Goal: Find specific fact: Find specific fact

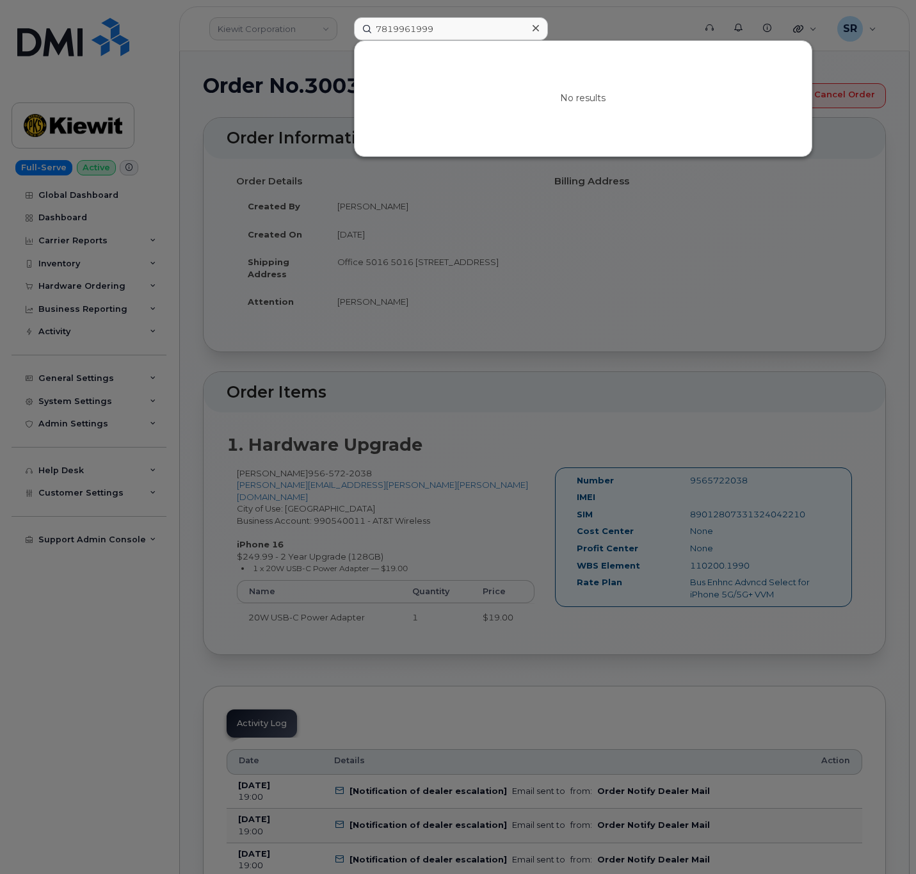
click at [502, 37] on input "7819961999" at bounding box center [451, 28] width 194 height 23
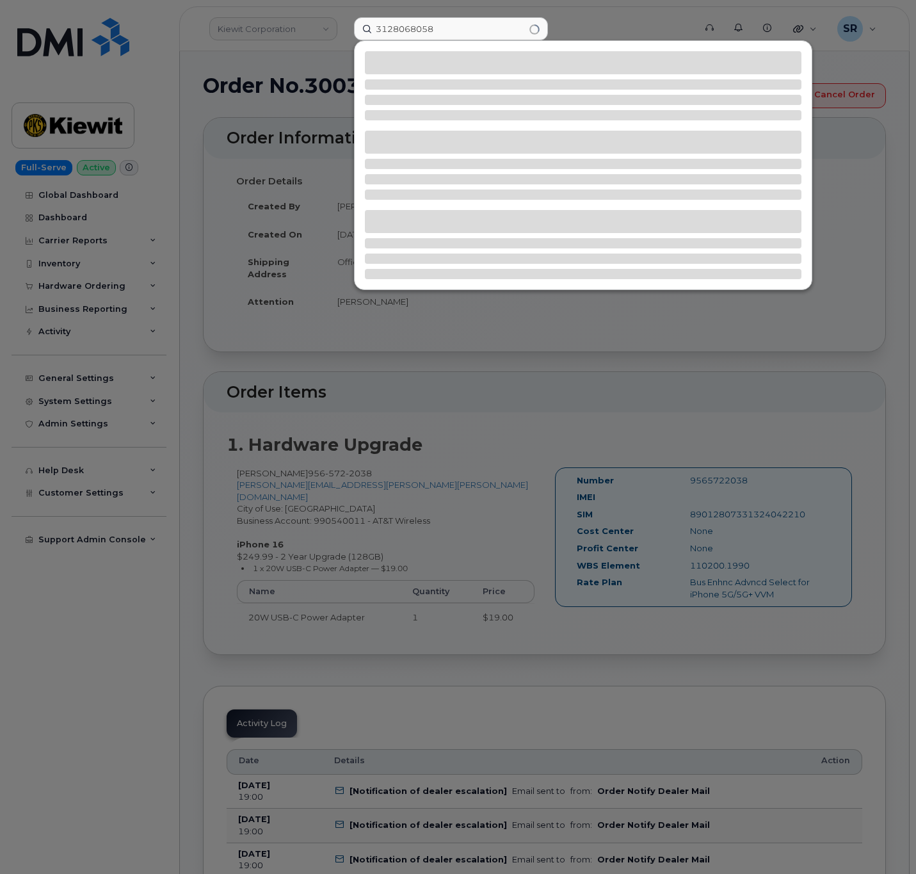
type input "3128068058"
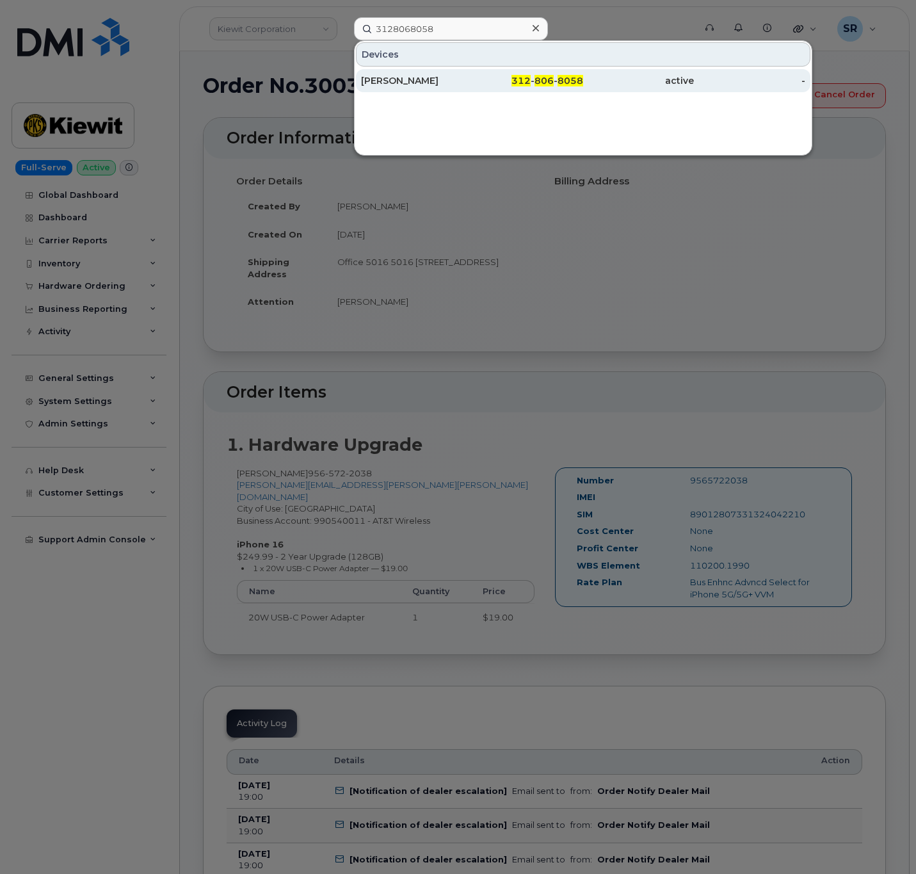
click at [630, 84] on div "active" at bounding box center [638, 80] width 111 height 13
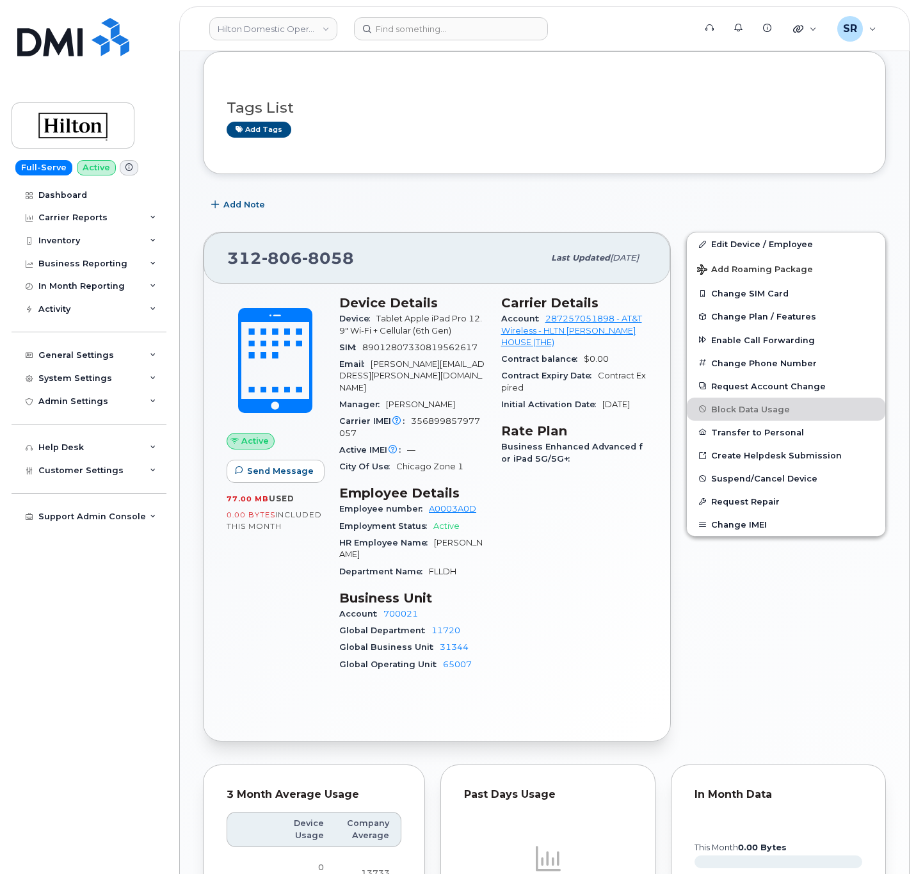
scroll to position [192, 0]
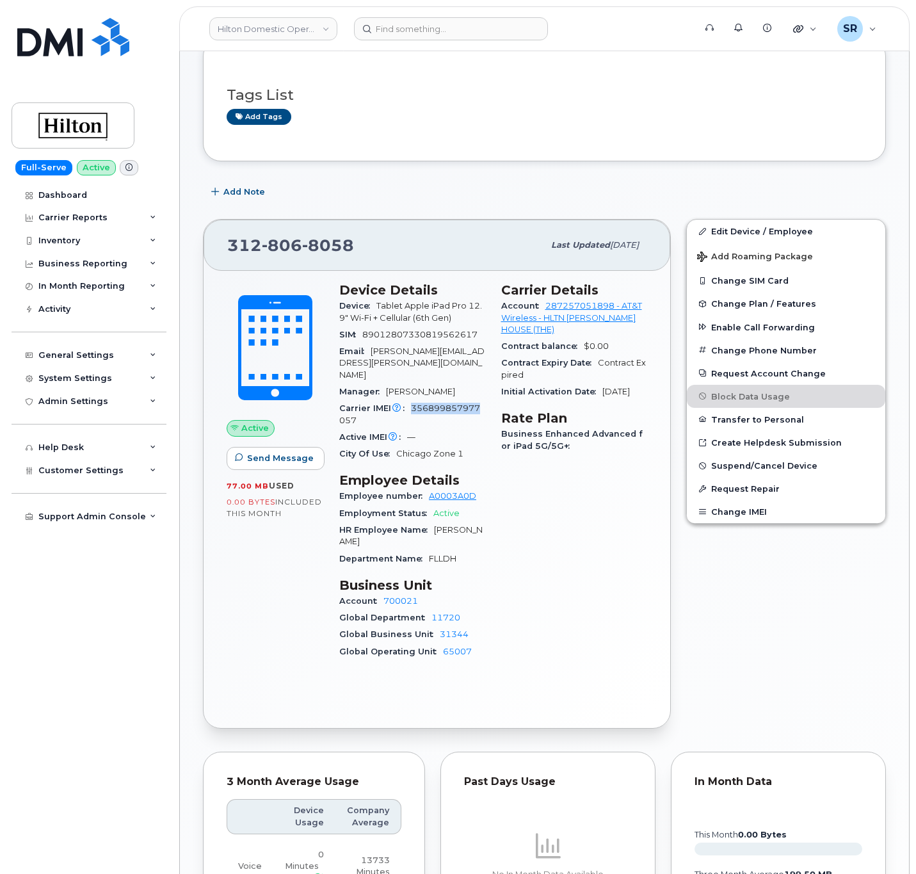
drag, startPoint x: 478, startPoint y: 399, endPoint x: 413, endPoint y: 397, distance: 64.7
click at [413, 403] on span "356899857977057" at bounding box center [409, 413] width 141 height 21
copy span "356899857977"
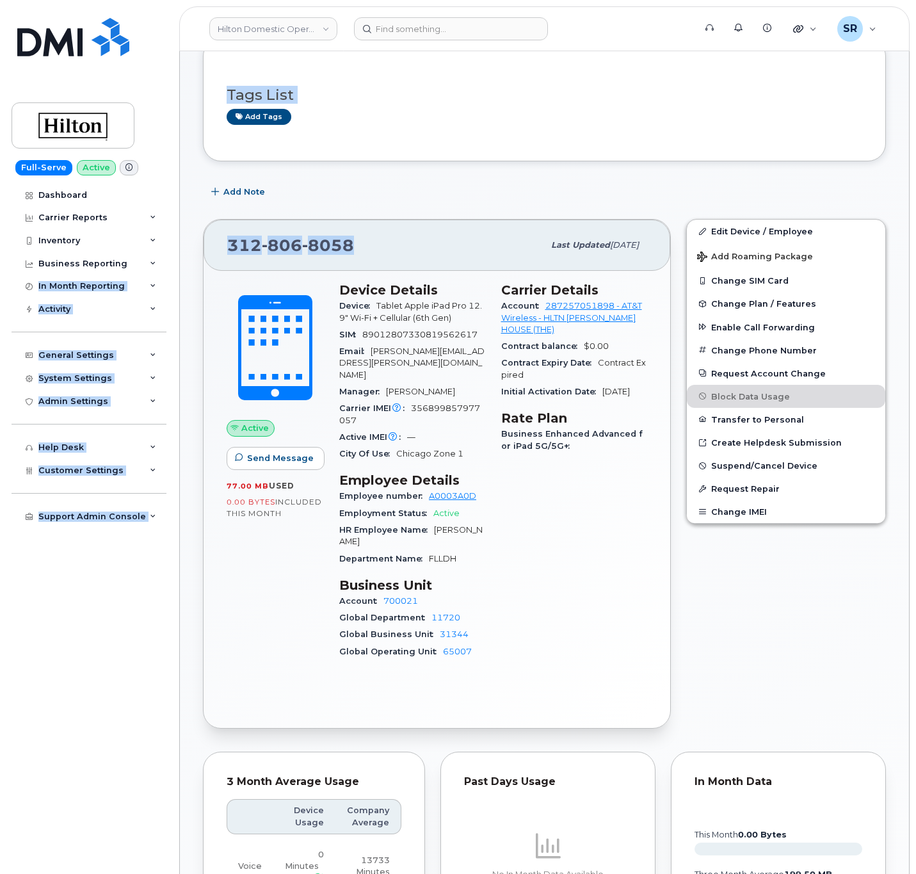
drag, startPoint x: 357, startPoint y: 246, endPoint x: 164, endPoint y: 263, distance: 194.0
click at [179, 260] on div "Hilton Domestic Operating Company Inc Support Alerts Knowledge Base Quicklinks …" at bounding box center [544, 890] width 730 height 2063
click at [361, 241] on div "312 806 8058" at bounding box center [385, 245] width 316 height 27
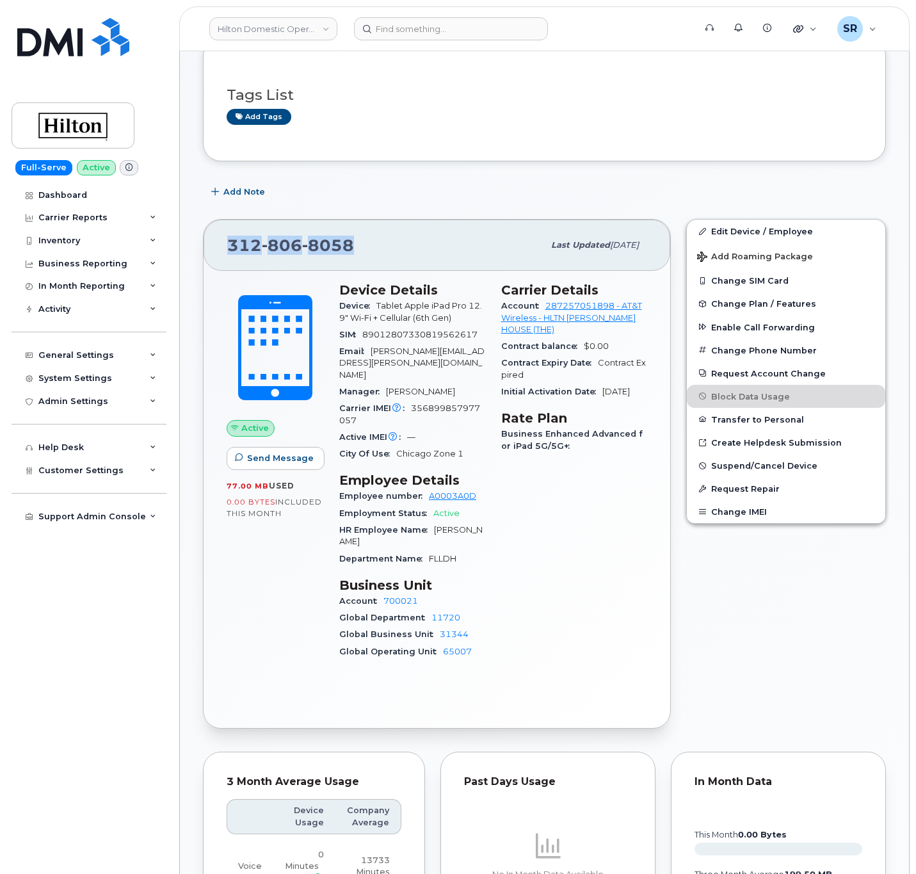
drag, startPoint x: 355, startPoint y: 248, endPoint x: 227, endPoint y: 250, distance: 128.7
click at [227, 250] on div "312 806 8058 Last updated Aug 11, 2025" at bounding box center [437, 245] width 467 height 51
copy span "312 806 8058"
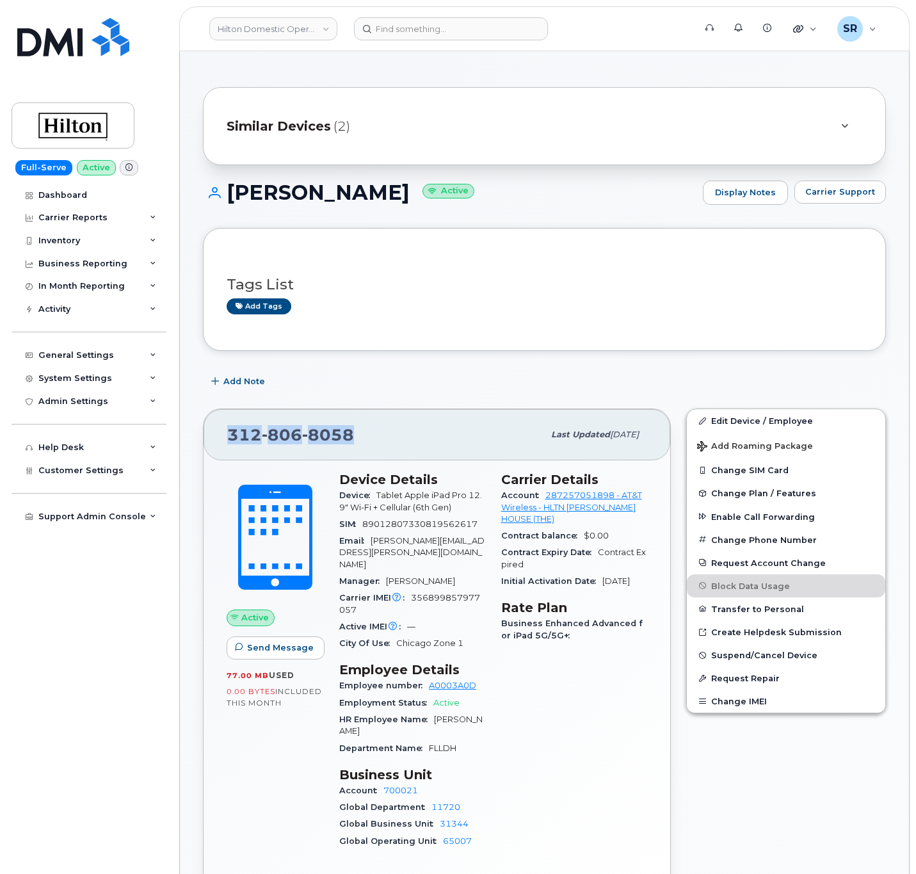
scroll to position [0, 0]
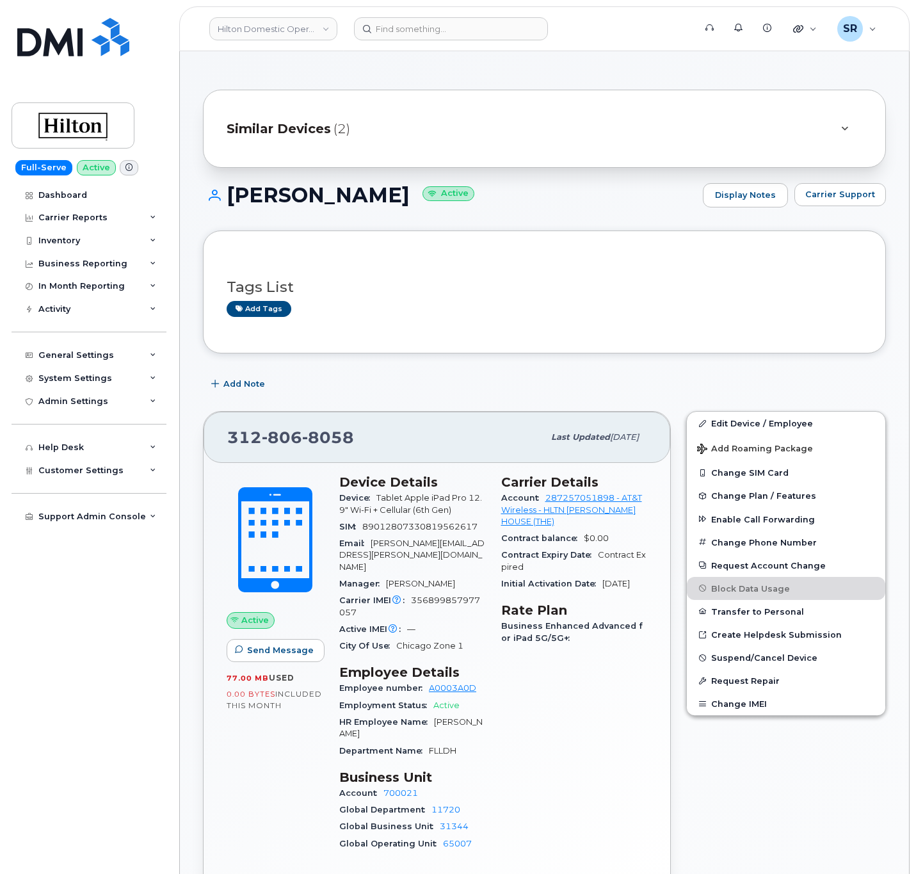
click at [294, 129] on span "Similar Devices" at bounding box center [279, 129] width 104 height 19
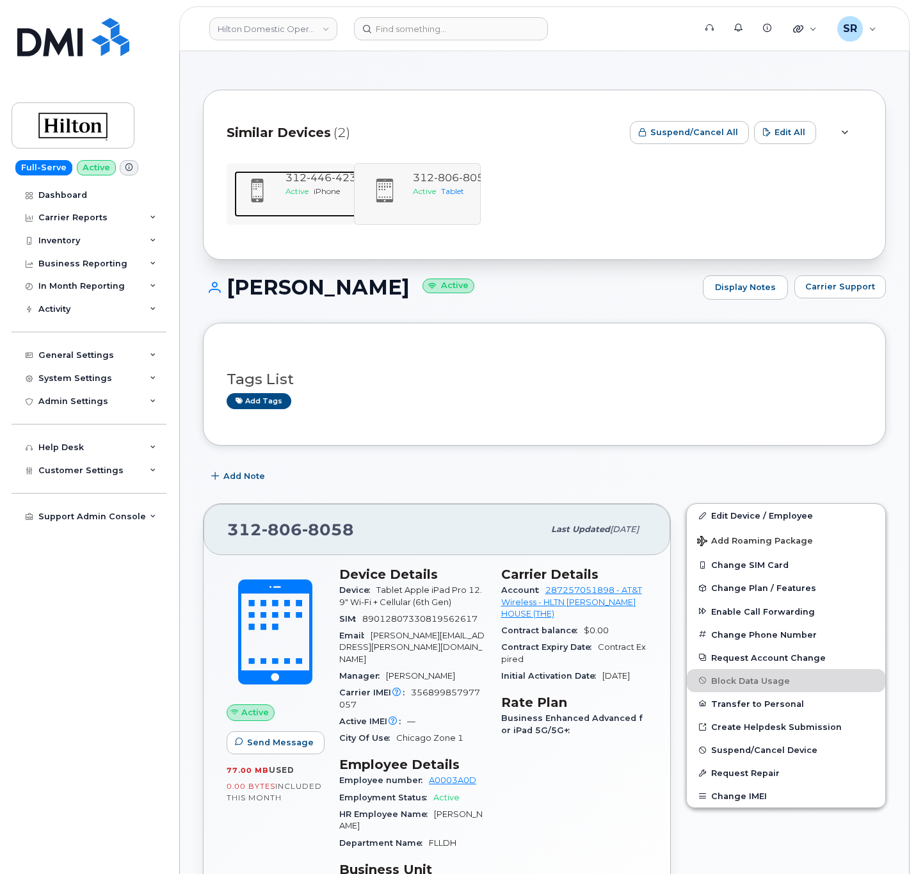
click at [300, 182] on span "312 446 4232" at bounding box center [324, 178] width 78 height 12
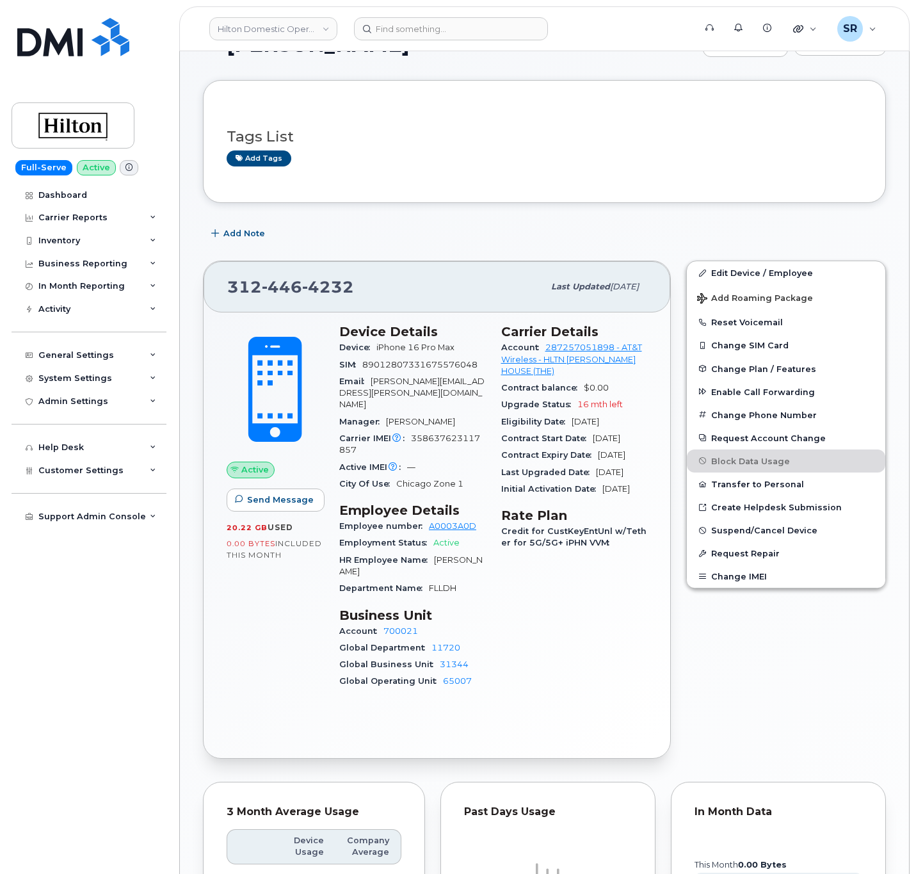
scroll to position [192, 0]
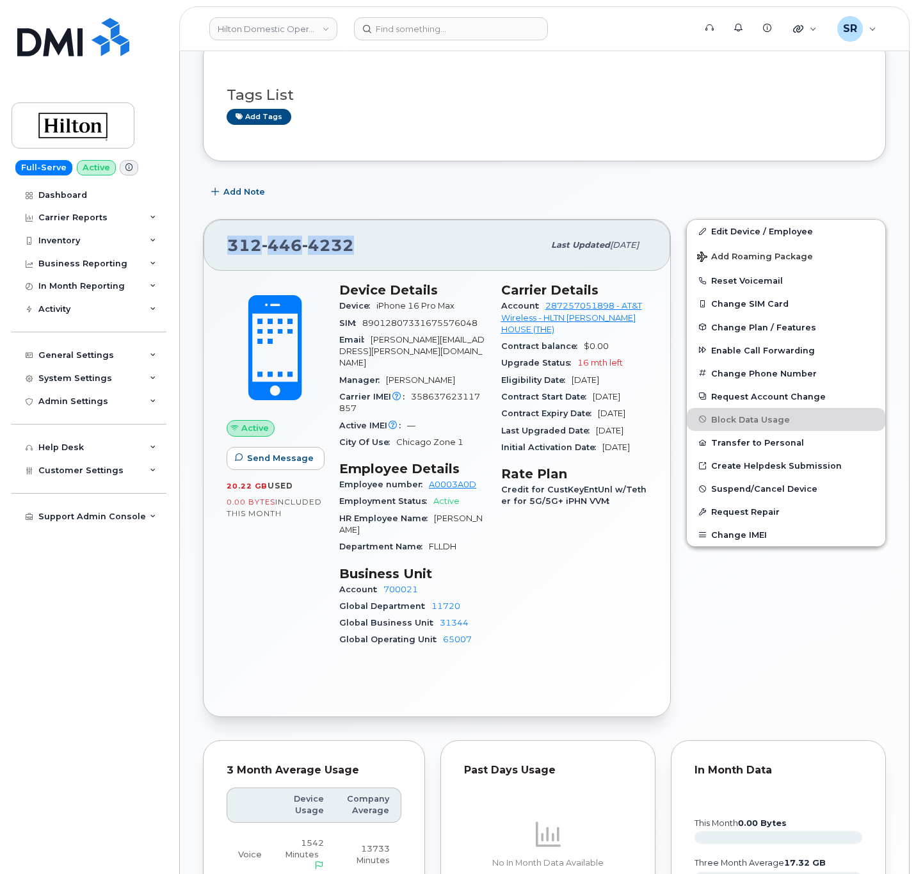
drag, startPoint x: 359, startPoint y: 252, endPoint x: 223, endPoint y: 246, distance: 135.8
click at [223, 246] on div "312 446 4232 Last updated Sep 05, 2025" at bounding box center [437, 245] width 467 height 51
click at [377, 263] on div "312 446 4232 Last updated Sep 05, 2025" at bounding box center [437, 245] width 467 height 51
drag, startPoint x: 359, startPoint y: 248, endPoint x: 202, endPoint y: 257, distance: 157.0
click at [203, 257] on div "312 446 4232 Last updated Sep 05, 2025 Active Send Message 20.22 GB  used 0.00 …" at bounding box center [437, 468] width 468 height 498
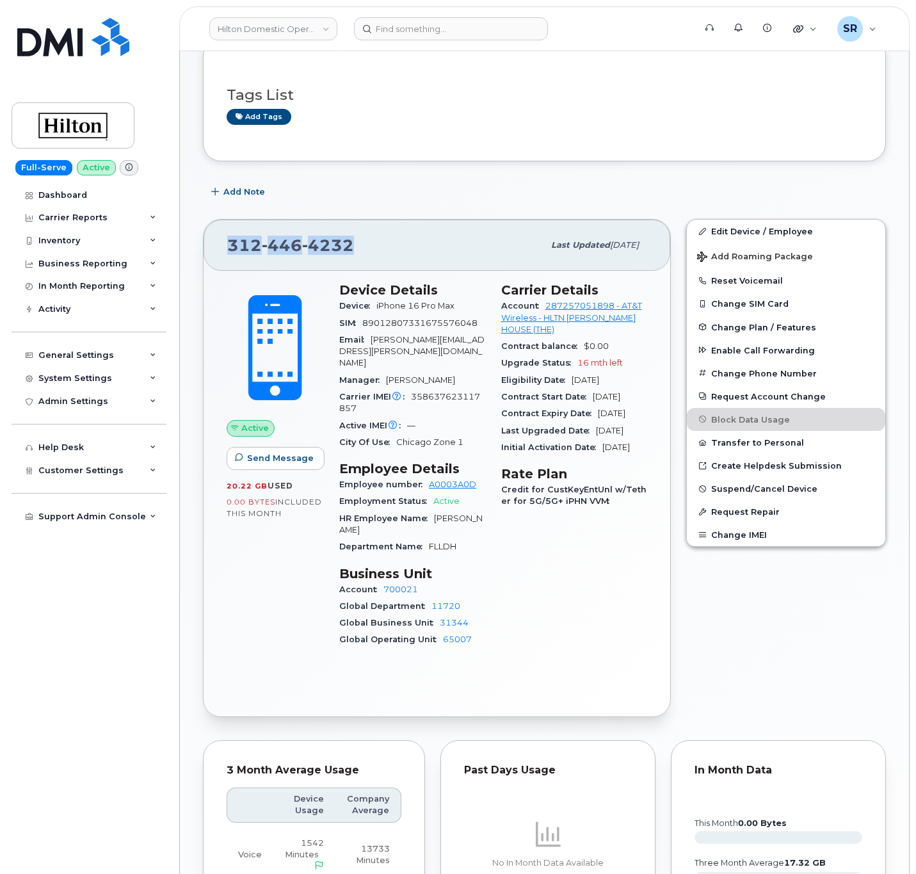
copy span "312 446 4232"
drag, startPoint x: 379, startPoint y: 400, endPoint x: 409, endPoint y: 388, distance: 32.2
click at [409, 388] on div "Carrier IMEI Carrier IMEI is reported during the last billing cycle or change o…" at bounding box center [412, 402] width 147 height 29
copy span "358637623117857"
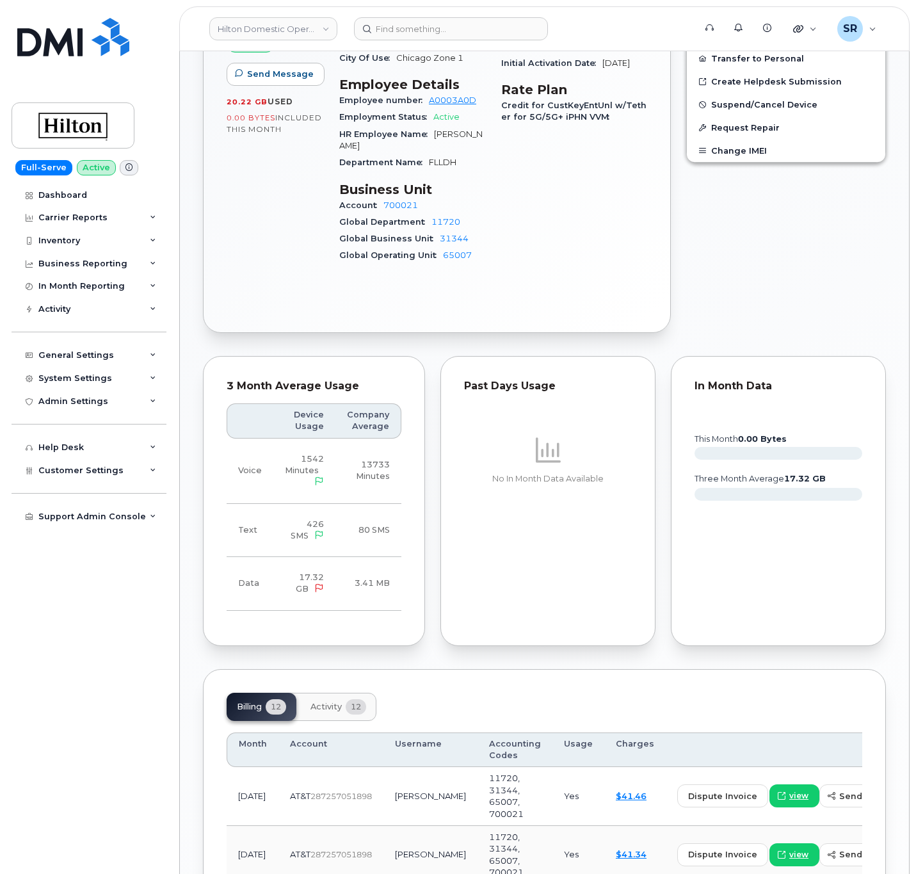
scroll to position [0, 0]
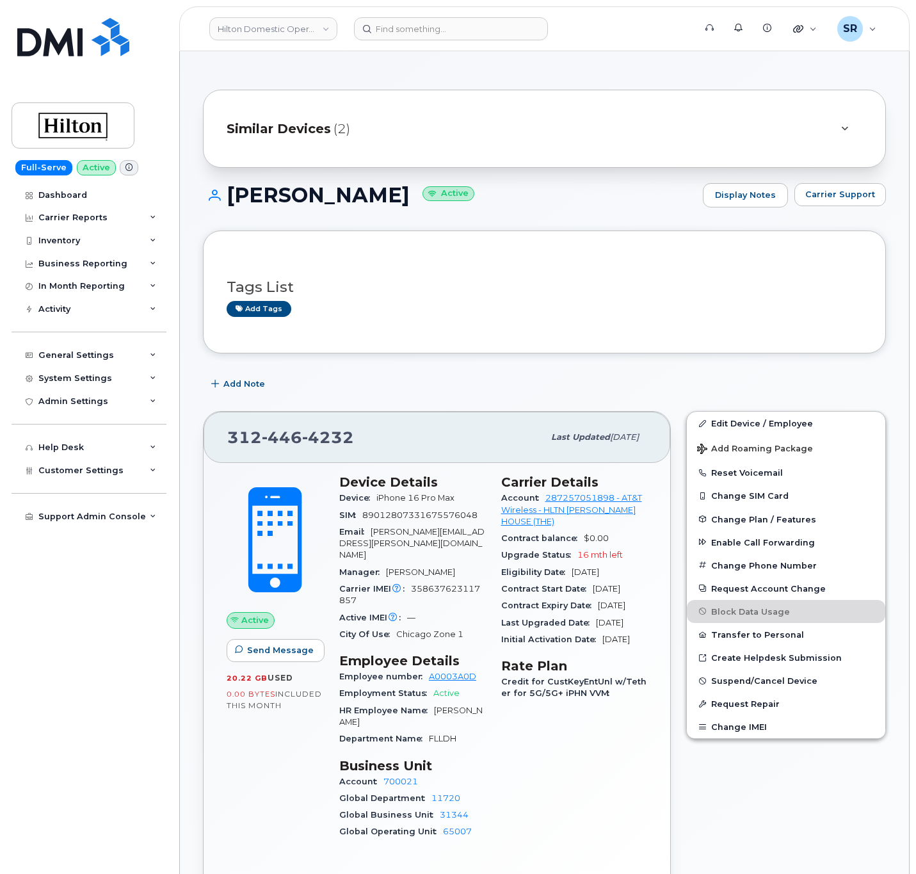
click at [323, 141] on div "Similar Devices (2)" at bounding box center [527, 128] width 600 height 31
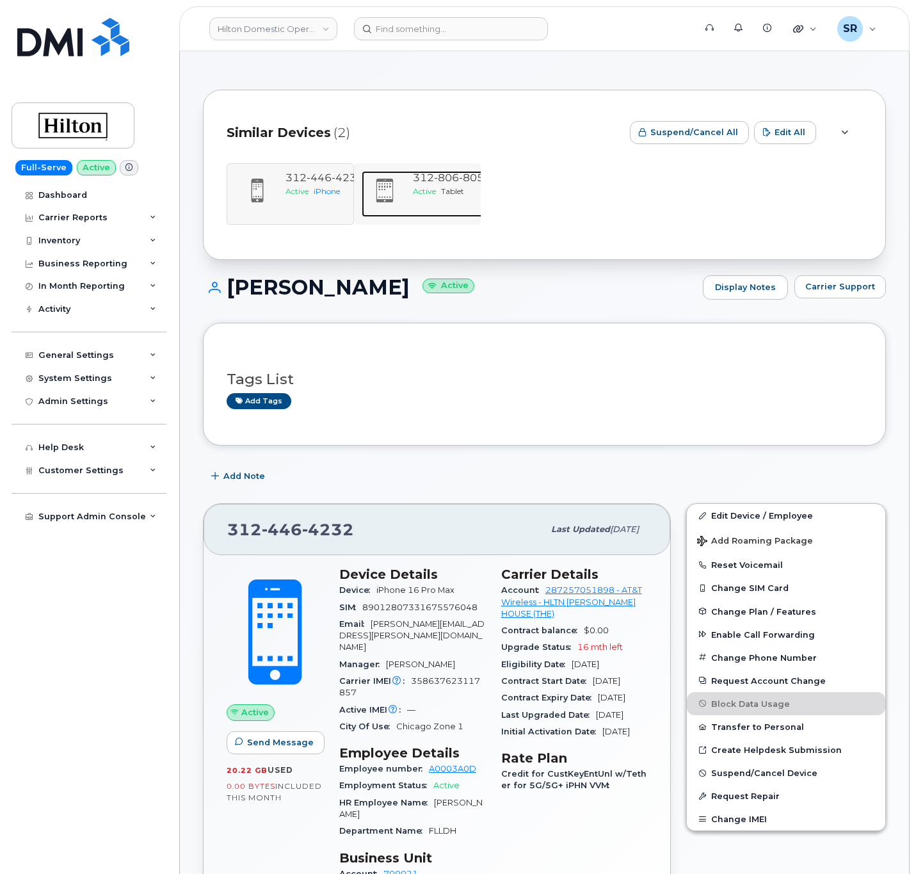
click at [392, 195] on span at bounding box center [385, 190] width 26 height 27
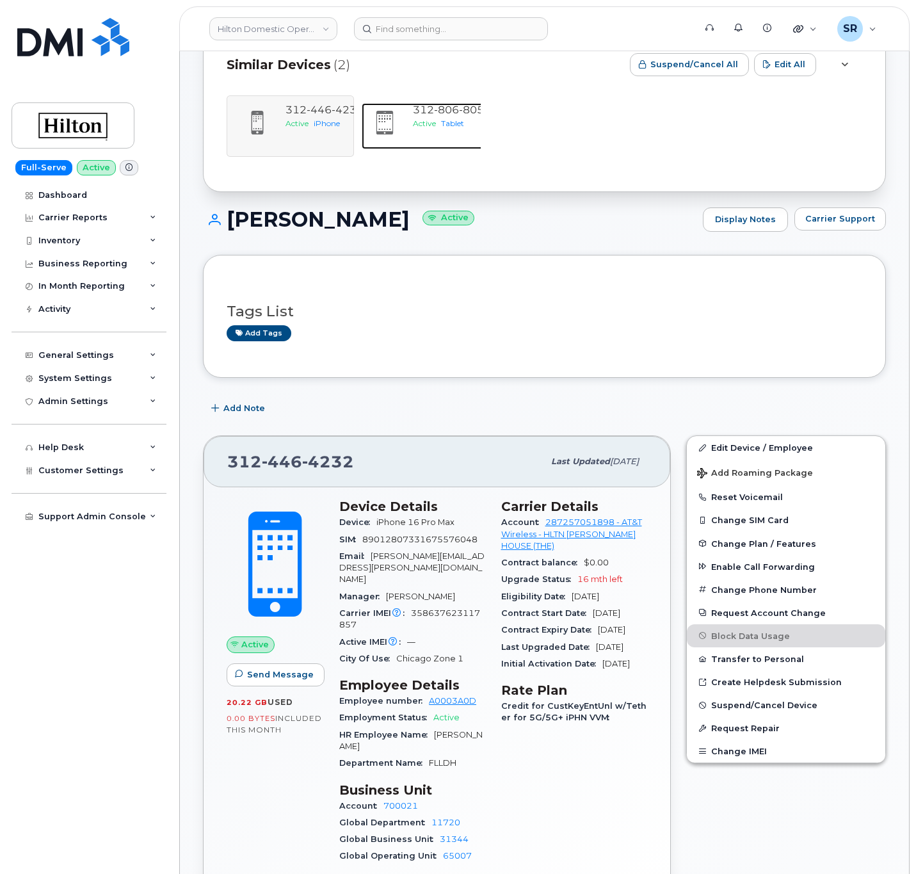
scroll to position [192, 0]
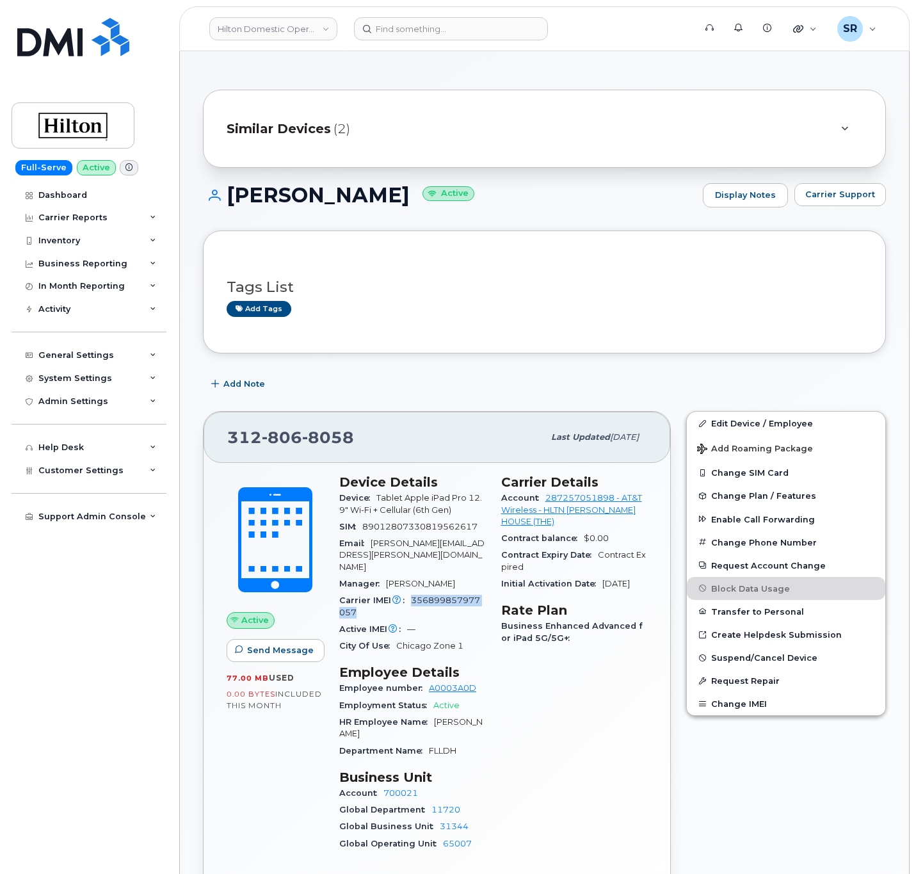
drag, startPoint x: 362, startPoint y: 607, endPoint x: 413, endPoint y: 593, distance: 52.9
click at [413, 593] on div "Carrier IMEI Carrier IMEI is reported during the last billing cycle or change o…" at bounding box center [412, 606] width 147 height 29
copy span "356899857977057"
click at [339, 116] on div "Similar Devices (2)" at bounding box center [527, 128] width 600 height 31
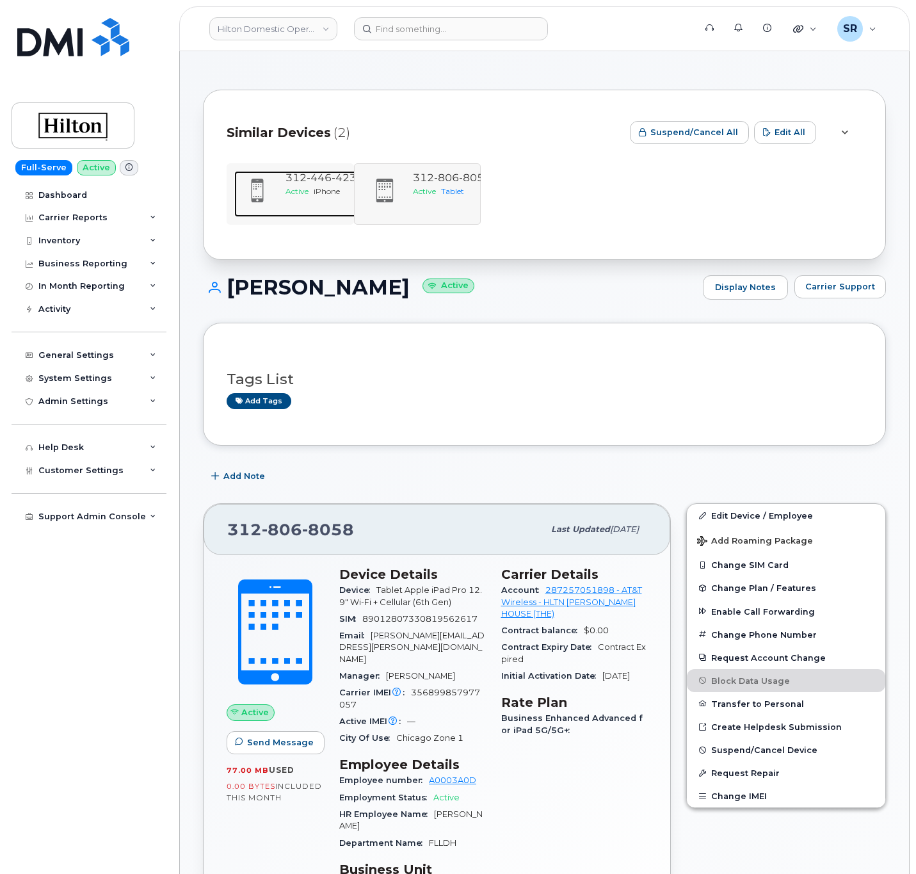
click at [317, 179] on span "446" at bounding box center [319, 178] width 25 height 12
click at [282, 188] on div "312 446 4232 Active iPhone" at bounding box center [324, 194] width 88 height 46
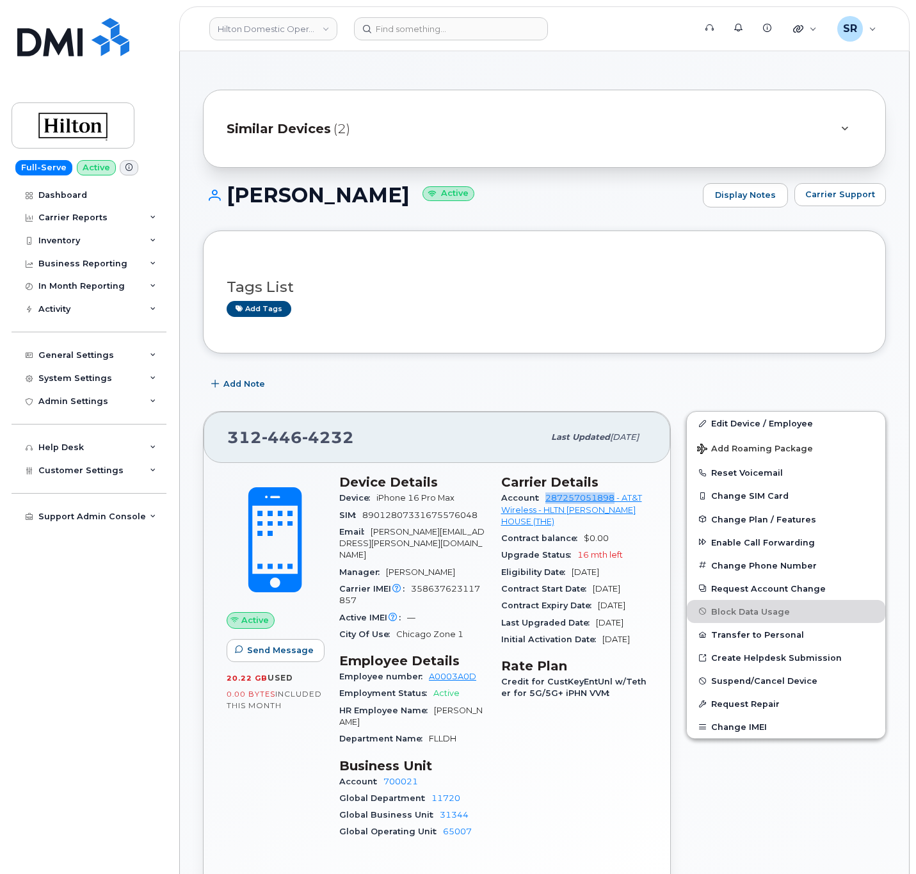
drag, startPoint x: 541, startPoint y: 499, endPoint x: 614, endPoint y: 502, distance: 73.0
click at [614, 502] on div "Account 287257051898 - AT&T Wireless - HLTN [PERSON_NAME] HOUSE (THE)" at bounding box center [574, 510] width 147 height 40
copy link "287257051898"
click at [536, 523] on div "Account 287257051898 - AT&T Wireless - HLTN [PERSON_NAME] HOUSE (THE)" at bounding box center [574, 510] width 147 height 40
drag, startPoint x: 649, startPoint y: 503, endPoint x: 536, endPoint y: 515, distance: 113.9
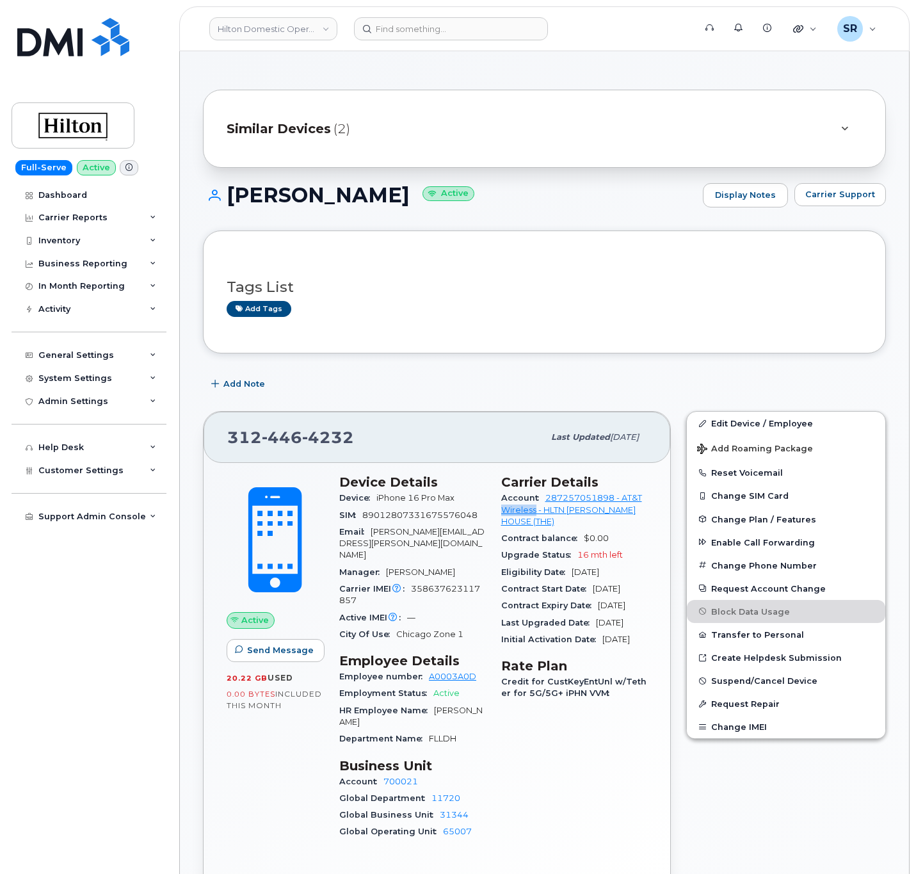
click at [536, 515] on div "Carrier Details Account 287257051898 - AT&T Wireless - HLTN [PERSON_NAME] HOUSE…" at bounding box center [574, 662] width 162 height 391
click at [540, 525] on div "Account 287257051898 - AT&T Wireless - HLTN PALMER HOUSE (THE)" at bounding box center [574, 510] width 147 height 40
drag, startPoint x: 536, startPoint y: 520, endPoint x: 492, endPoint y: 513, distance: 44.8
click at [493, 513] on div "Carrier Details Account 287257051898 - AT&T Wireless - HLTN PALMER HOUSE (THE) …" at bounding box center [574, 662] width 162 height 391
click at [538, 496] on div "Account 287257051898 - AT&T Wireless - HLTN PALMER HOUSE (THE)" at bounding box center [574, 510] width 147 height 40
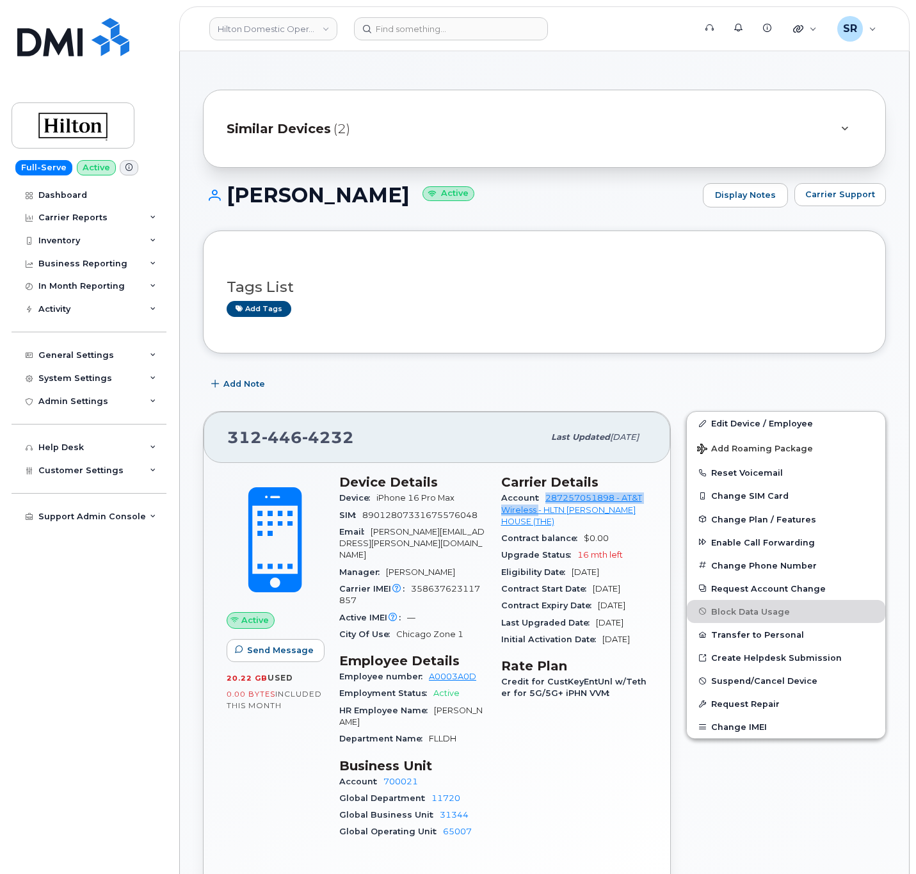
drag, startPoint x: 541, startPoint y: 498, endPoint x: 536, endPoint y: 517, distance: 20.0
click at [536, 517] on div "Account 287257051898 - AT&T Wireless - HLTN PALMER HOUSE (THE)" at bounding box center [574, 510] width 147 height 40
click at [550, 525] on div "Account 287257051898 - AT&T Wireless - HLTN PALMER HOUSE (THE)" at bounding box center [574, 510] width 147 height 40
drag, startPoint x: 542, startPoint y: 502, endPoint x: 555, endPoint y: 522, distance: 24.5
click at [555, 522] on div "Account 287257051898 - AT&T Wireless - HLTN PALMER HOUSE (THE)" at bounding box center [574, 510] width 147 height 40
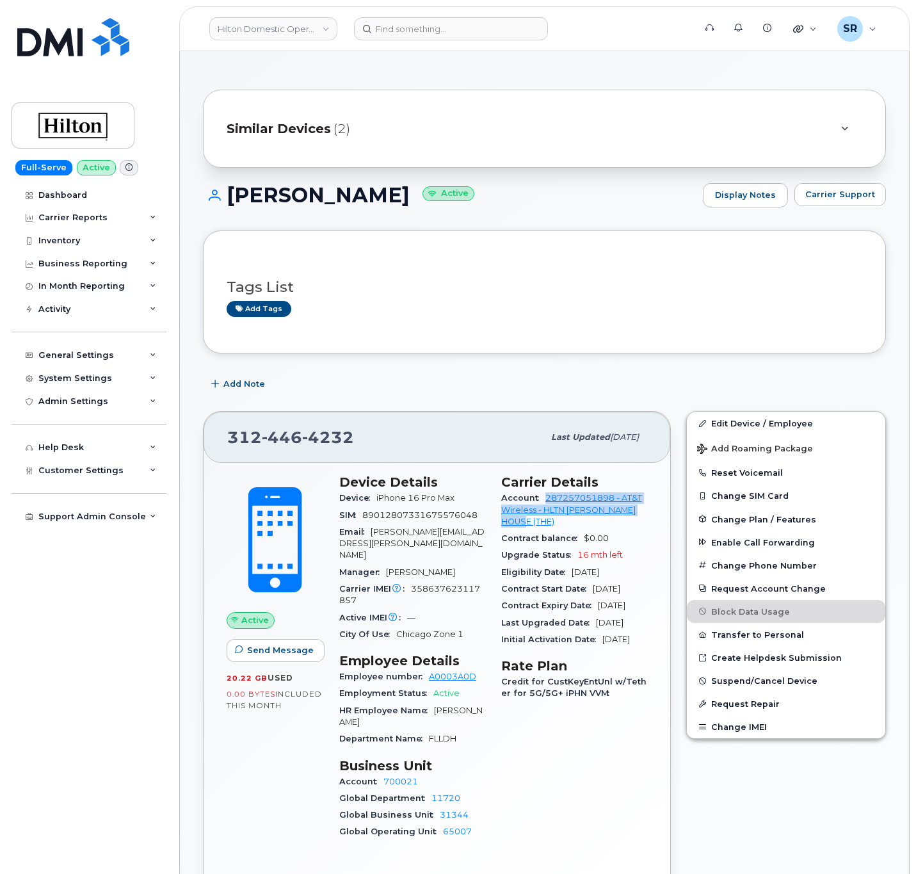
copy link "287257051898 - AT&T Wireless - HLTN [PERSON_NAME] HOUSE (THE)"
click at [309, 143] on div "Similar Devices (2)" at bounding box center [527, 128] width 600 height 31
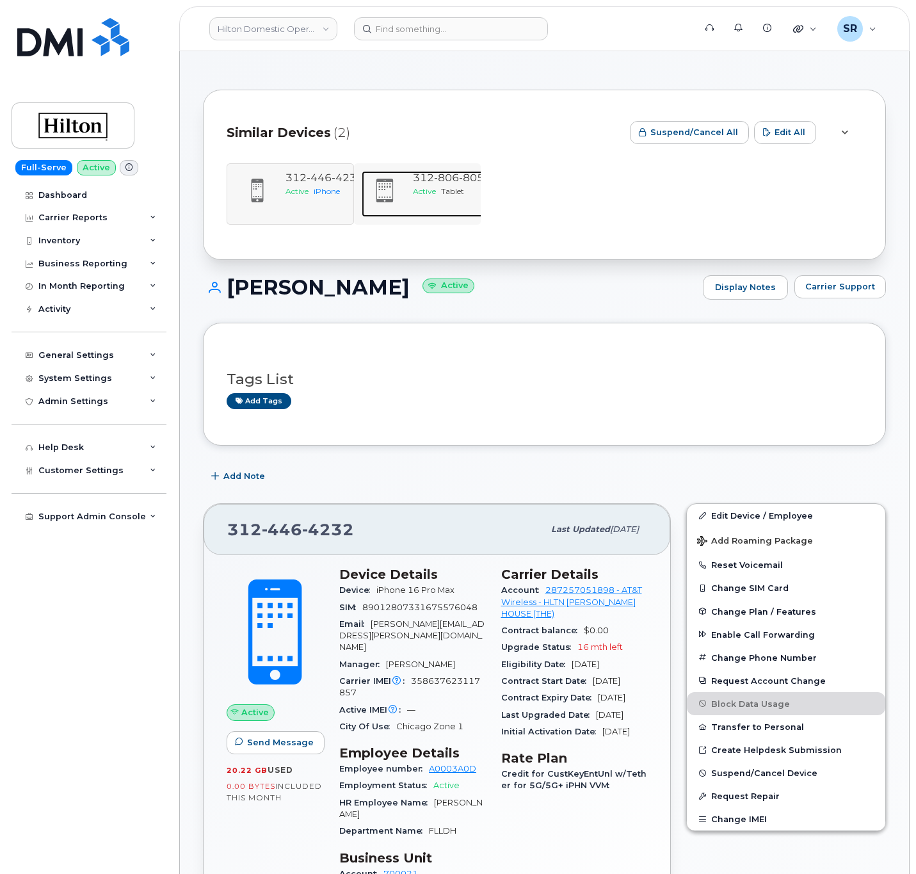
click at [405, 194] on div at bounding box center [385, 191] width 46 height 40
